Goal: Information Seeking & Learning: Learn about a topic

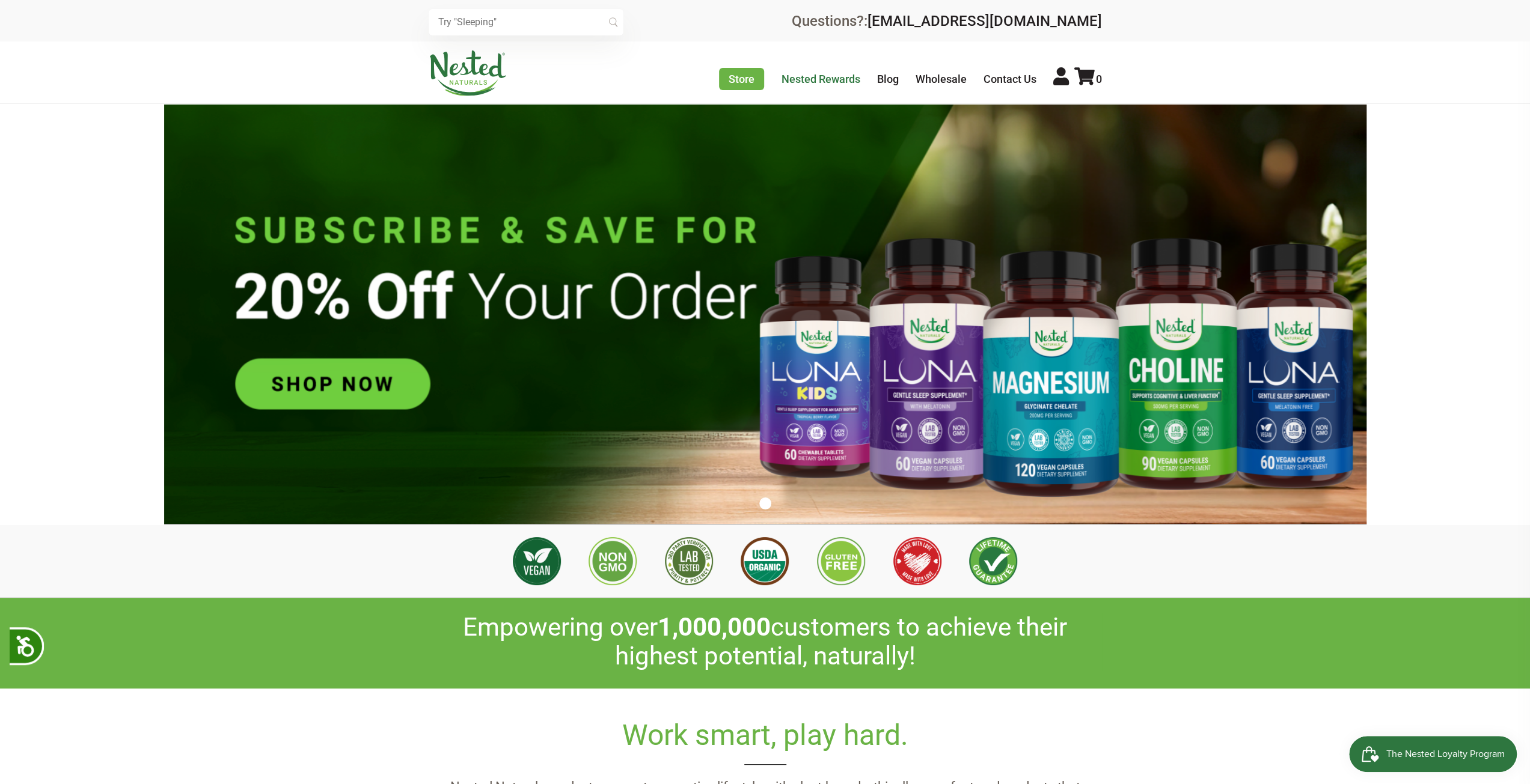
click at [826, 79] on link "Nested Rewards" at bounding box center [820, 78] width 79 height 12
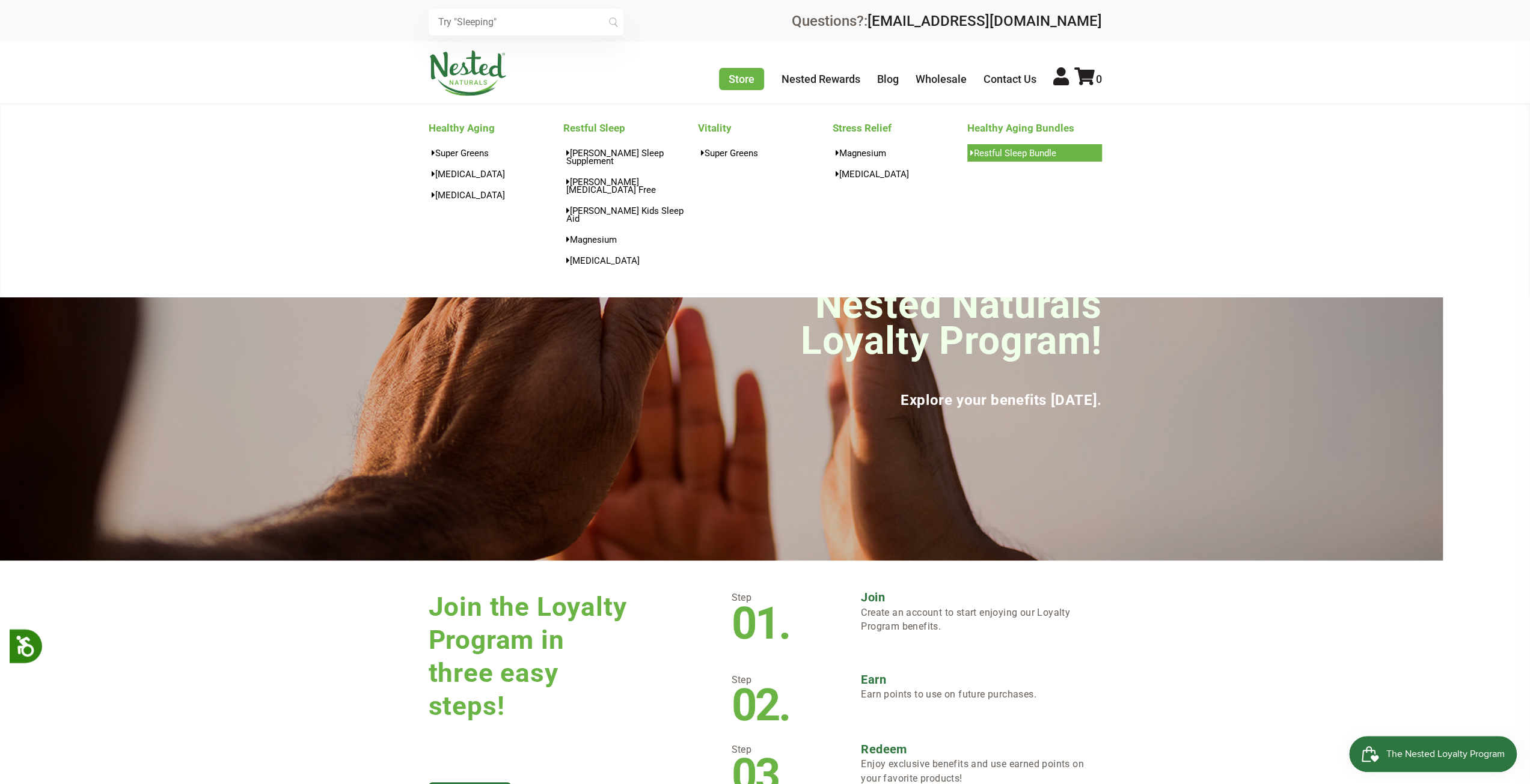
click at [1017, 157] on link "Restful Sleep Bundle" at bounding box center [1034, 152] width 135 height 17
